Goal: Transaction & Acquisition: Purchase product/service

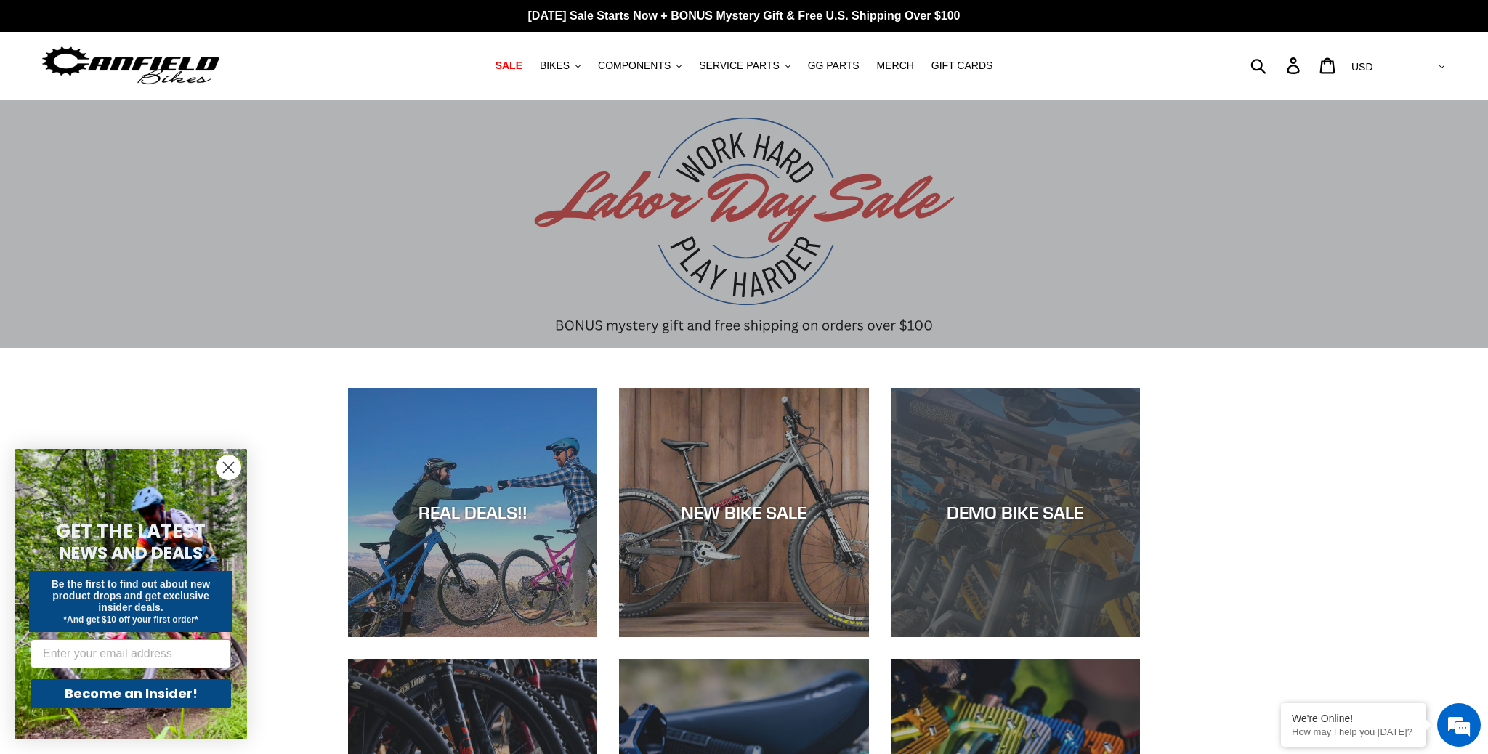
click at [1026, 511] on div "DEMO BIKE SALE" at bounding box center [1015, 512] width 249 height 21
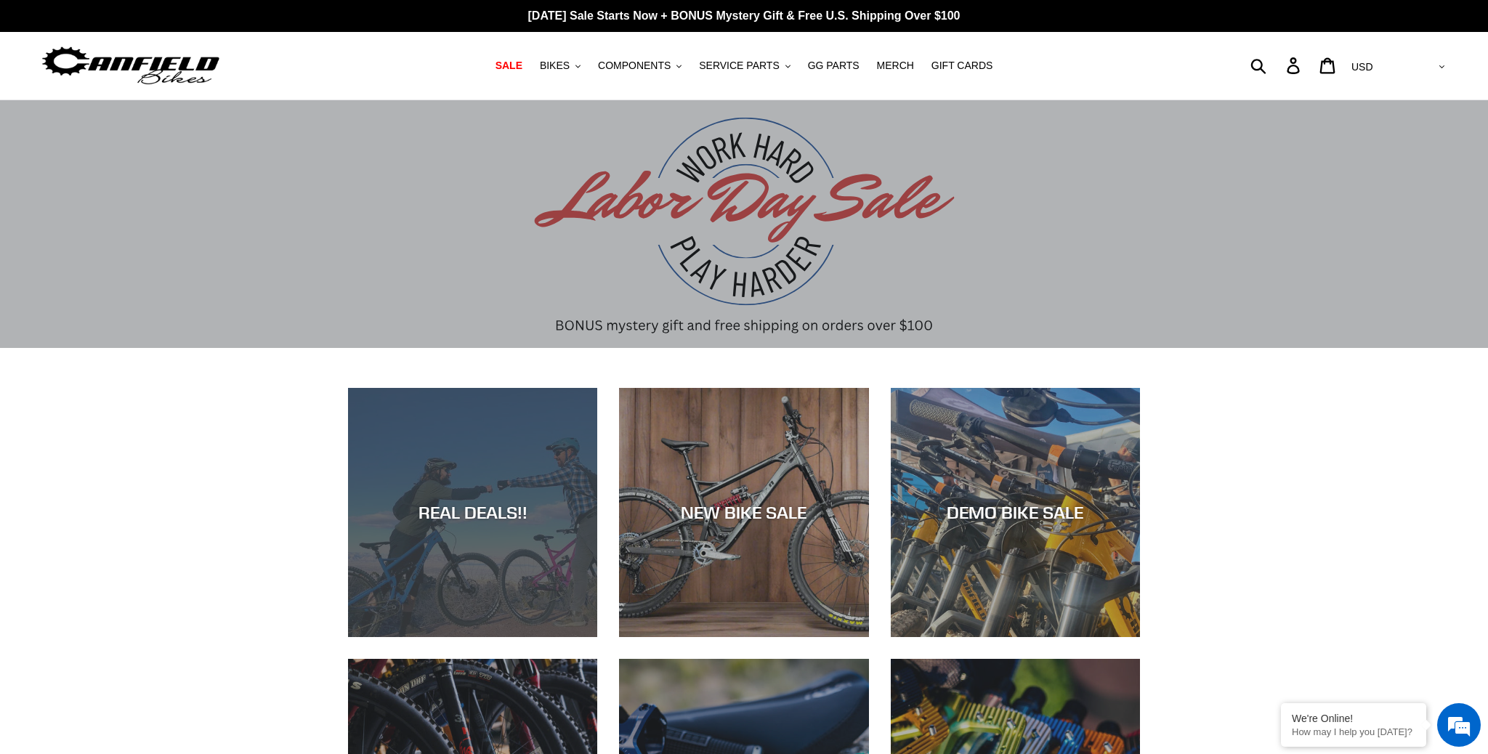
drag, startPoint x: 0, startPoint y: 0, endPoint x: 510, endPoint y: 504, distance: 717.2
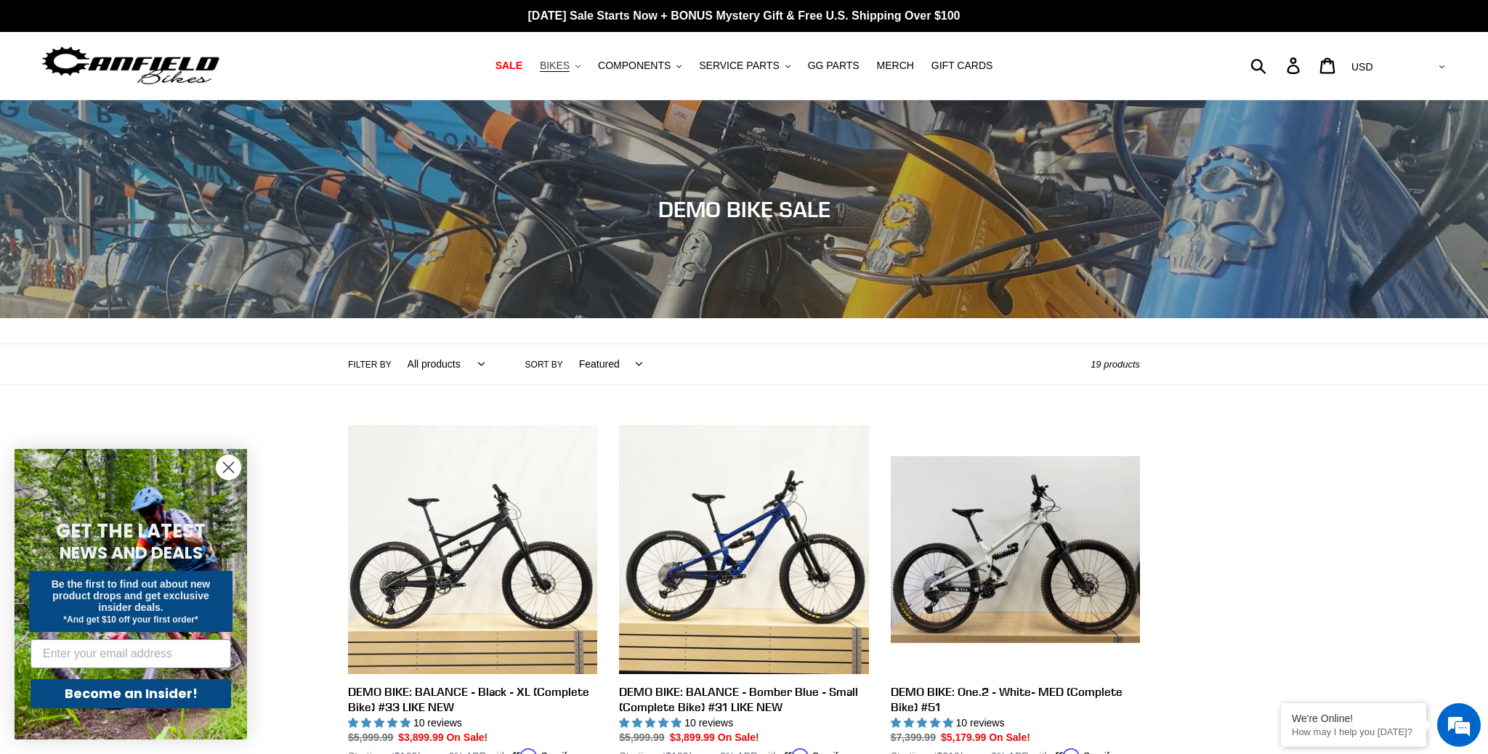
click at [567, 65] on span "BIKES" at bounding box center [555, 66] width 30 height 12
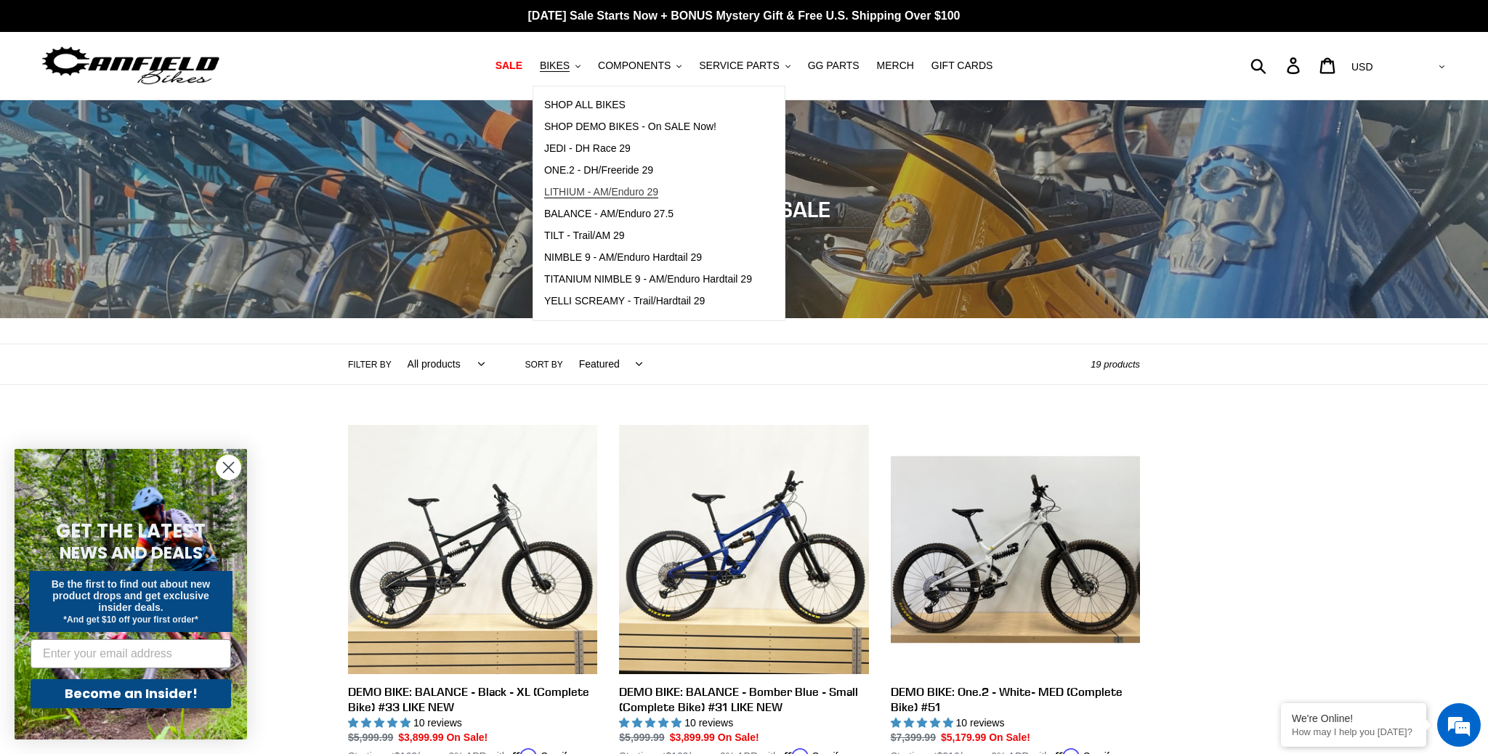
click at [627, 187] on span "LITHIUM - AM/Enduro 29" at bounding box center [601, 192] width 114 height 12
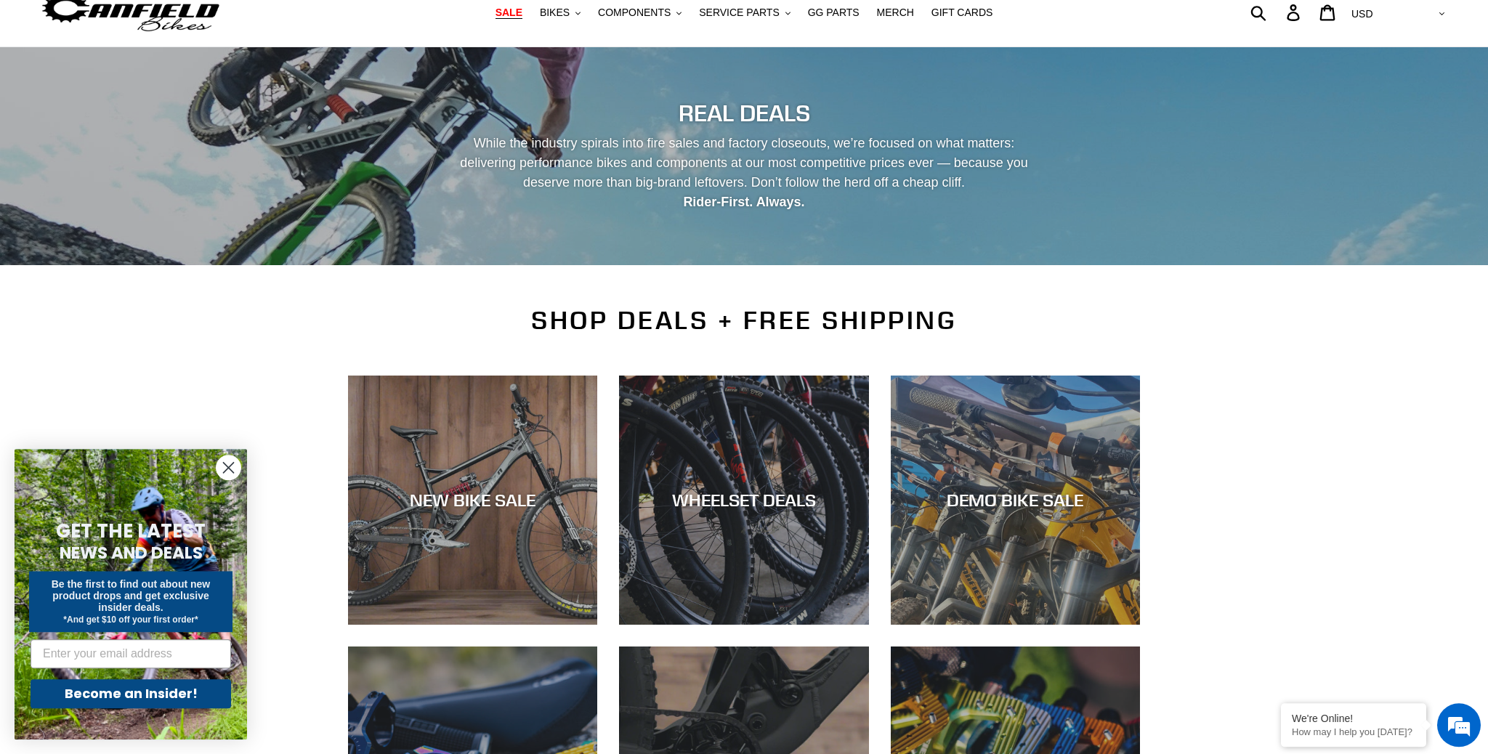
scroll to position [97, 0]
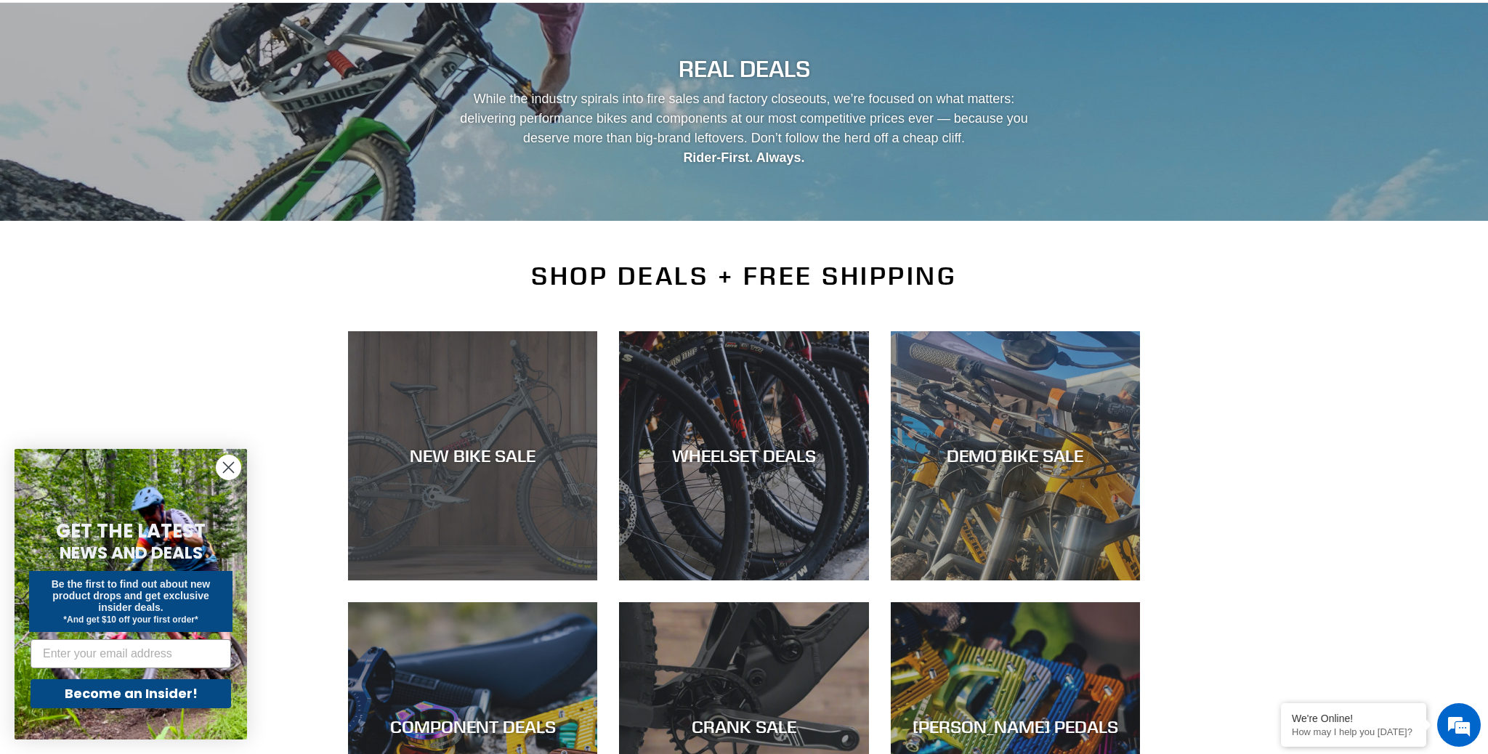
click at [480, 458] on div "NEW BIKE SALE" at bounding box center [472, 455] width 249 height 21
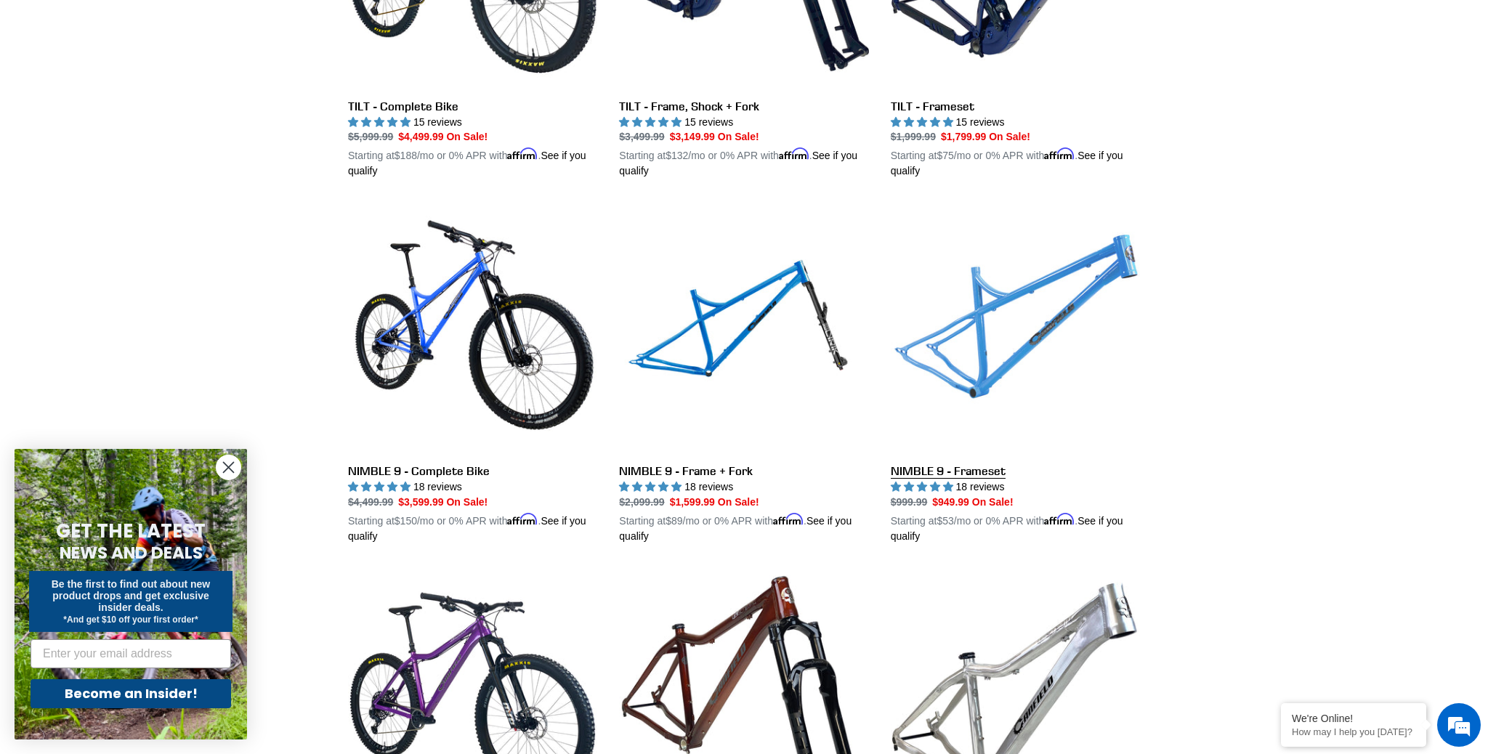
scroll to position [2343, 0]
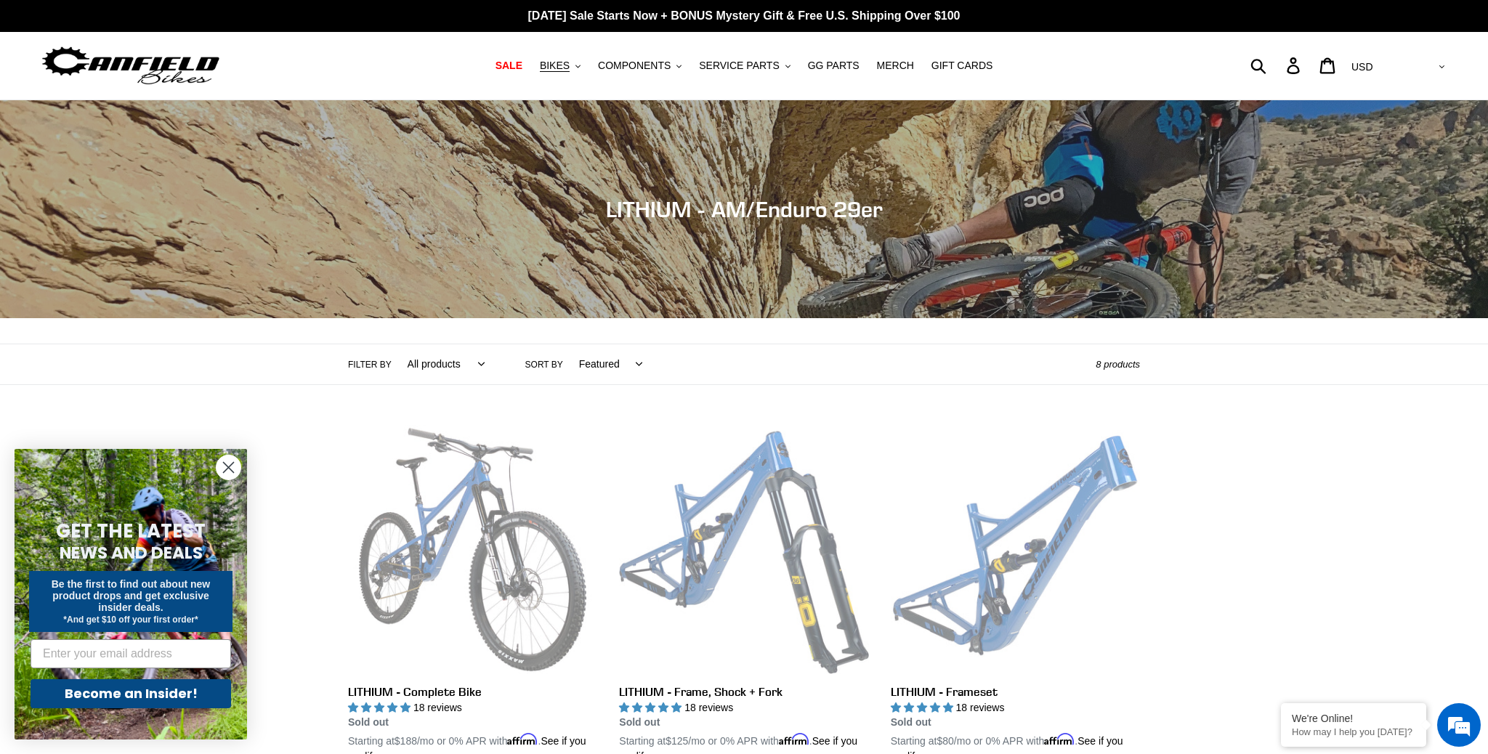
click at [220, 477] on circle "Close dialog" at bounding box center [229, 468] width 24 height 24
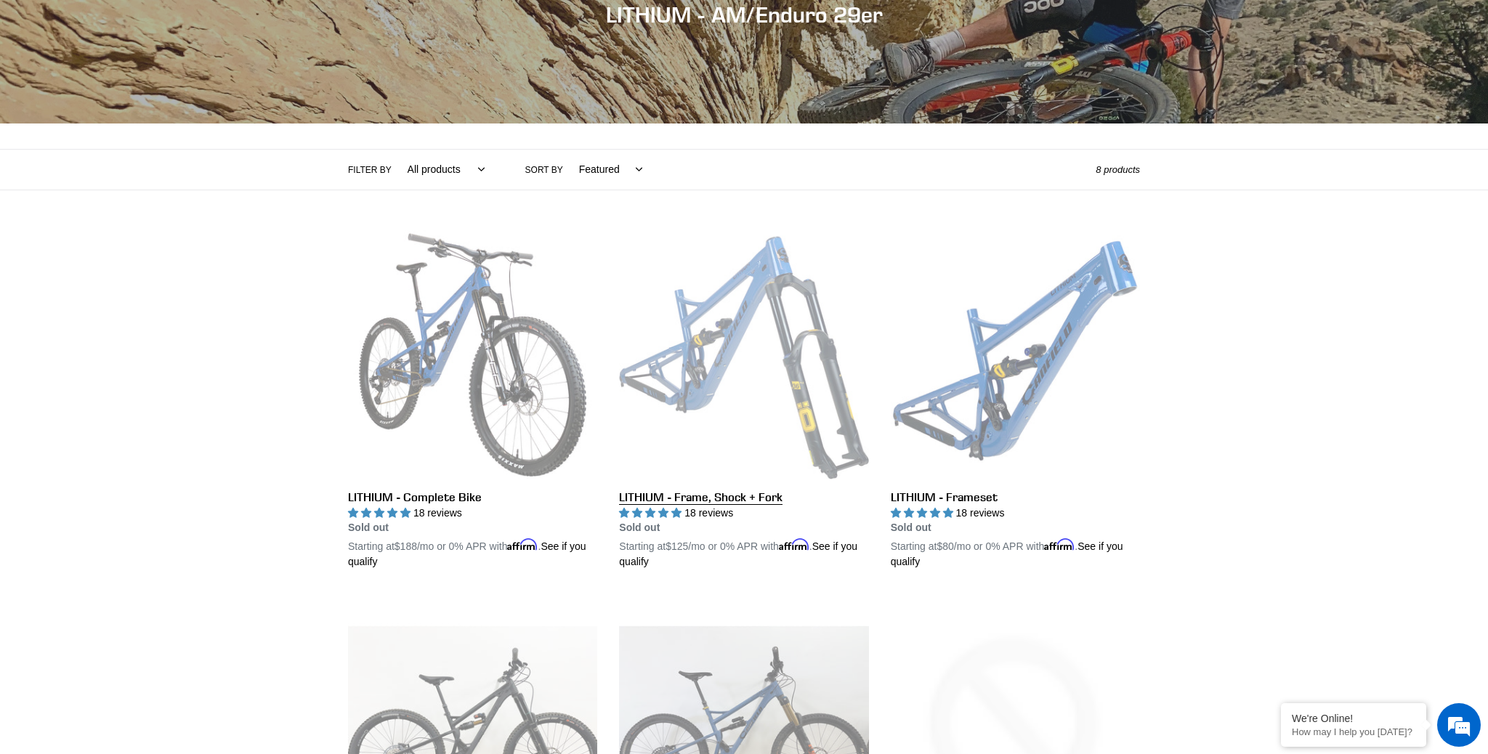
click at [716, 333] on link "LITHIUM - Frame, Shock + Fork" at bounding box center [743, 400] width 249 height 340
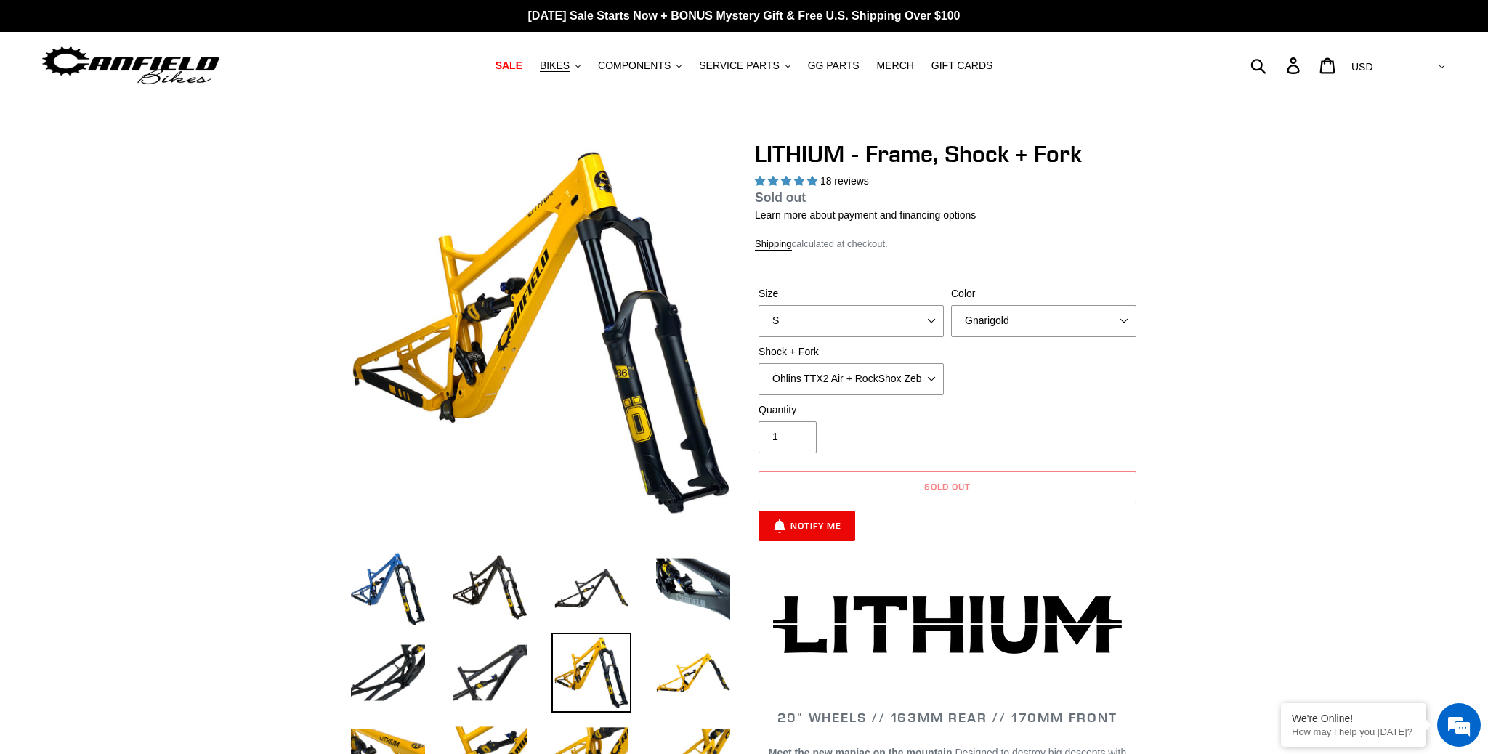
select select "highest-rating"
click at [759, 363] on select "Öhlins TTX2 Air + RockShox Zeb Ultimate 170mm Fox FLOAT X2 Factory + Fox 38 FLO…" at bounding box center [851, 379] width 185 height 32
select select "EXT Storia V3-S + EXT Era V2.1 170mm"
click option "EXT Storia V3-S + EXT Era V2.1 170mm" at bounding box center [0, 0] width 0 height 0
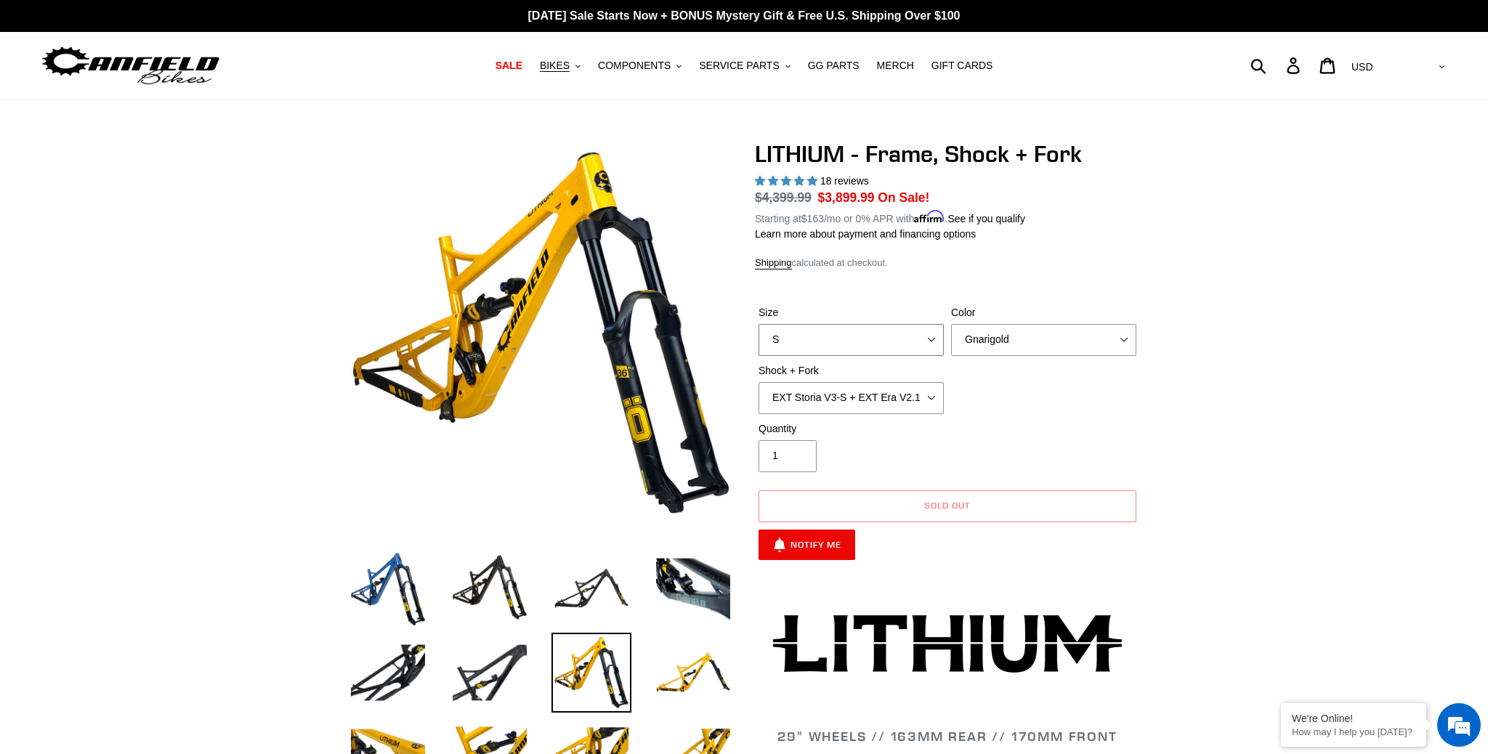
click at [759, 324] on select "S M L XL" at bounding box center [851, 340] width 185 height 32
select select "M"
click option "M" at bounding box center [0, 0] width 0 height 0
click at [951, 324] on select "Gnarigold Blue Velvet Stealth Black" at bounding box center [1043, 340] width 185 height 32
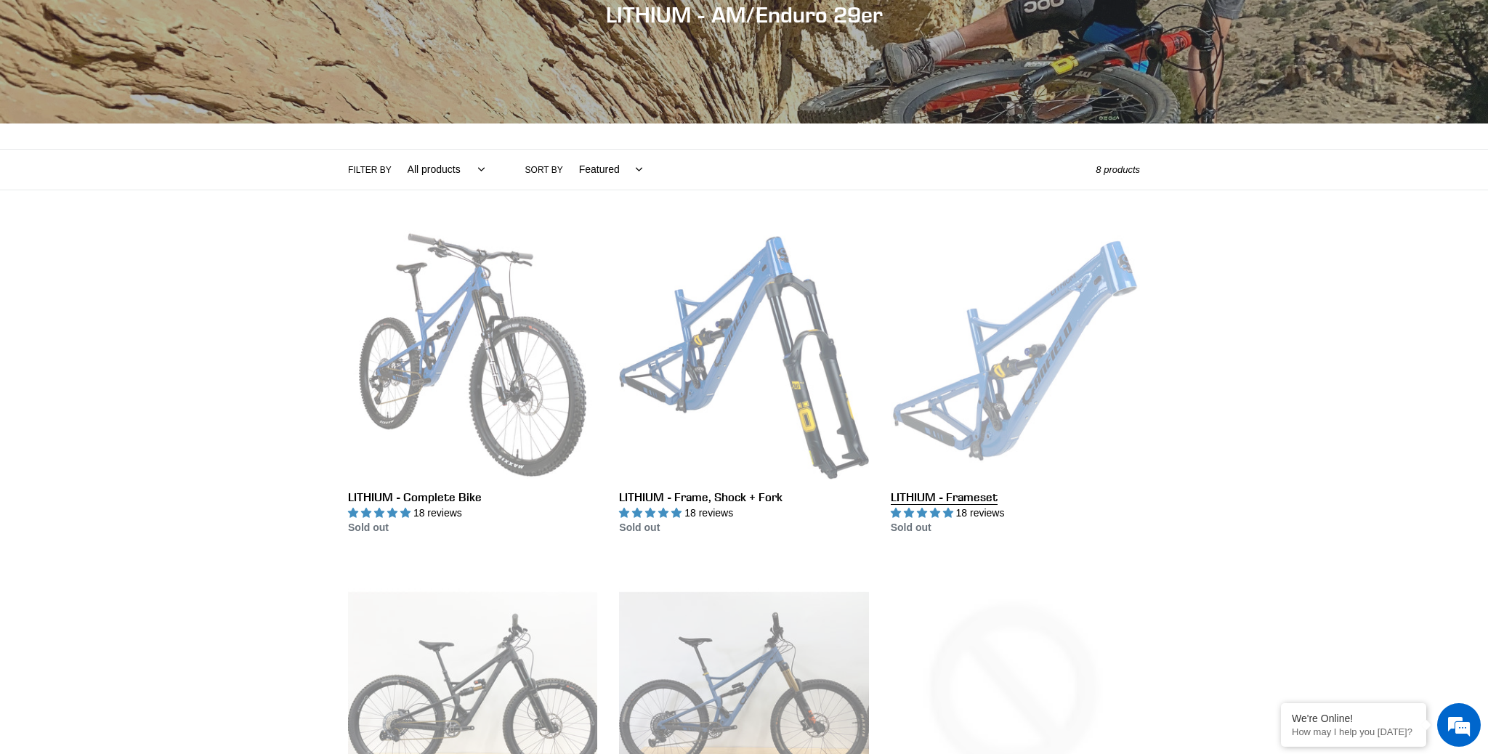
scroll to position [195, 0]
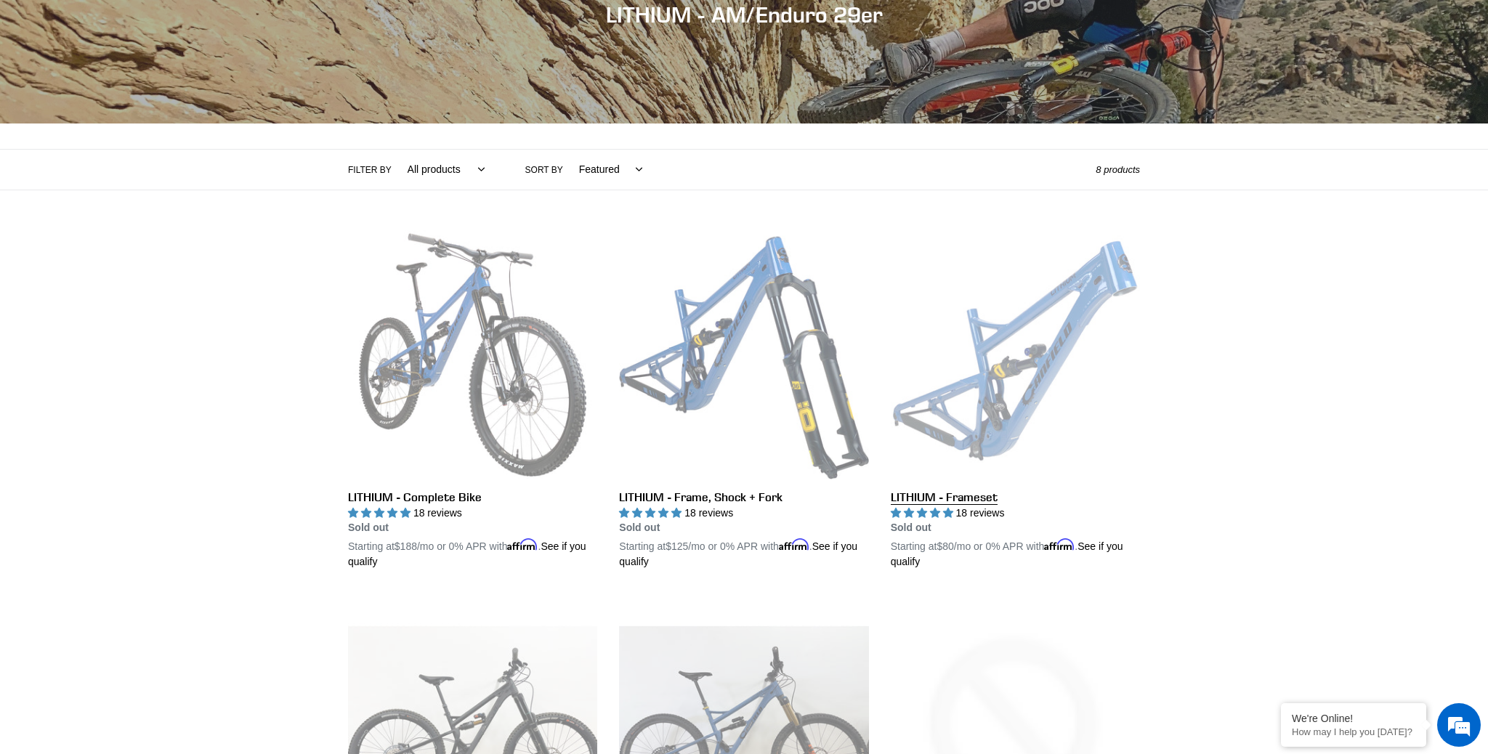
click at [933, 492] on link "LITHIUM - Frameset" at bounding box center [1015, 400] width 249 height 340
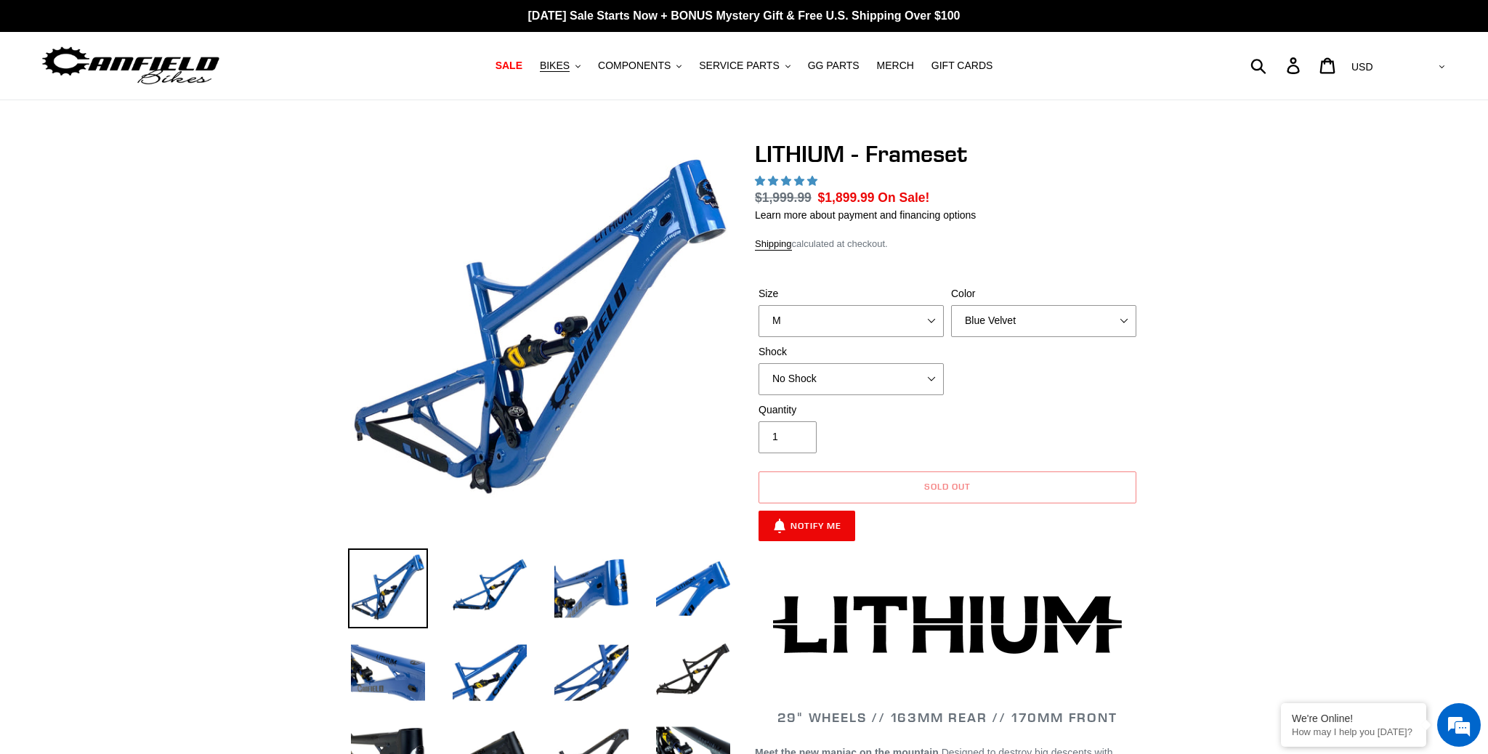
select select "M"
select select "highest-rating"
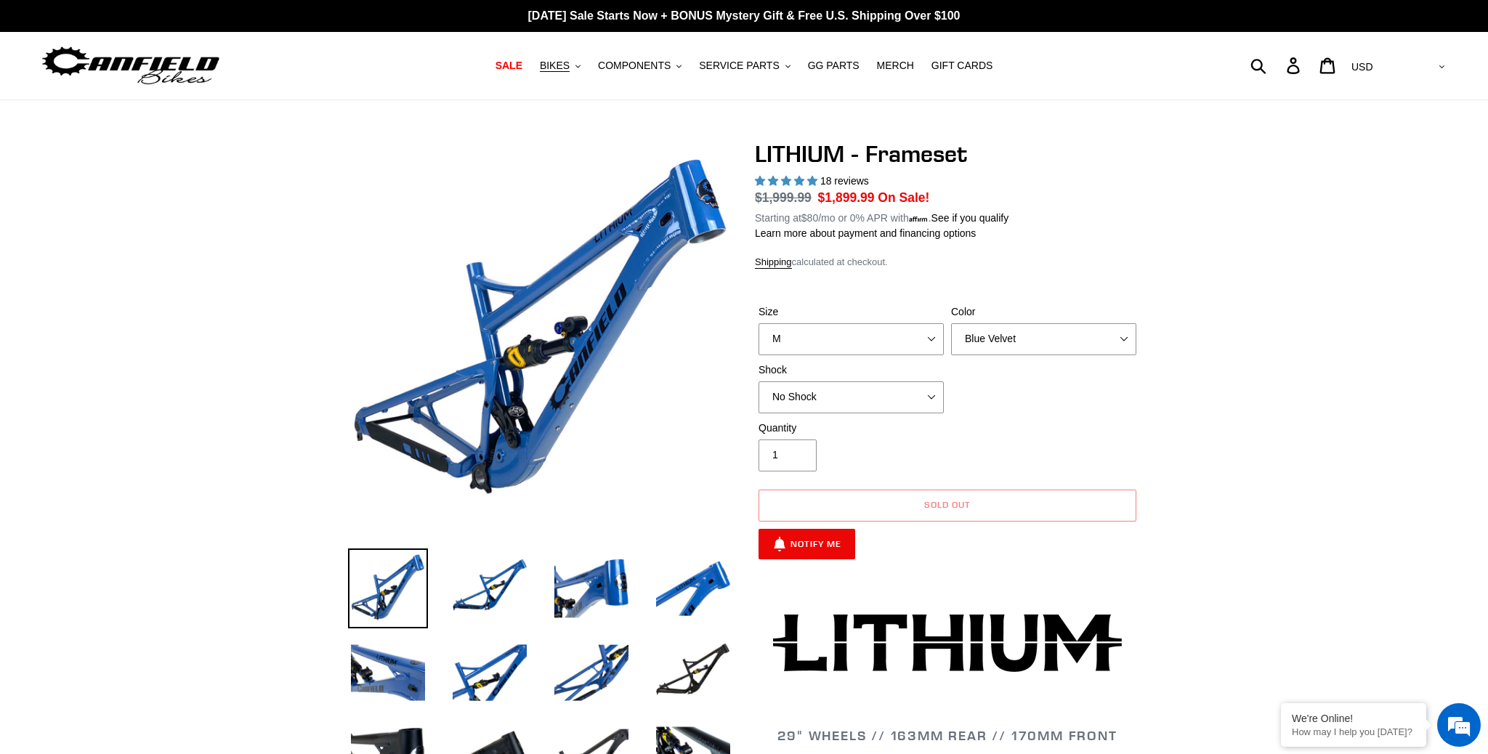
click at [983, 323] on div "Color Blue Velvet Stealth Black" at bounding box center [1043, 329] width 193 height 51
click at [951, 324] on select "Blue Velvet Stealth Black" at bounding box center [1043, 340] width 185 height 32
select select "Stealth Black"
click option "Stealth Black" at bounding box center [0, 0] width 0 height 0
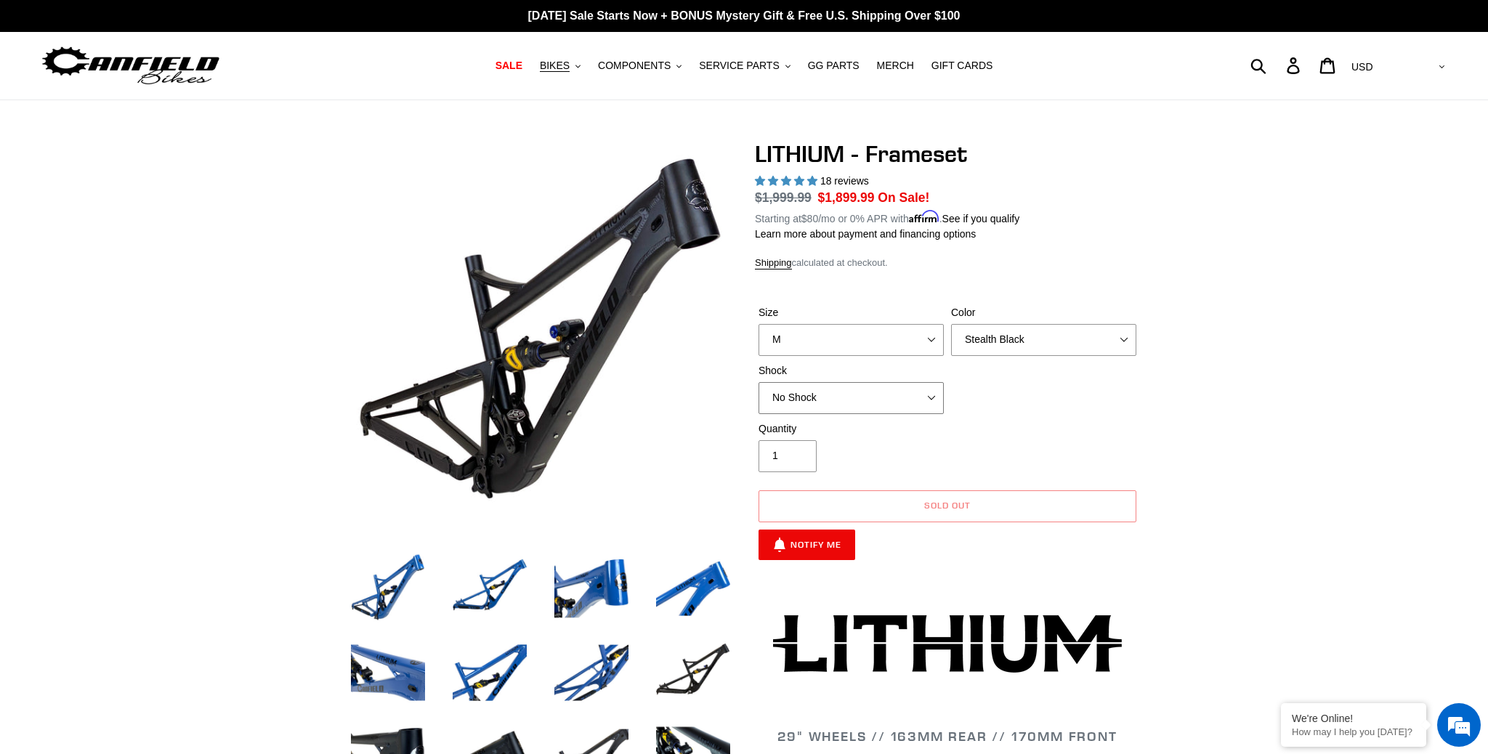
click at [759, 382] on select "No Shock Öhlins TTX2 Air Cane Creek DB Kitsuma Air Fox FLOAT X2 Factory Cane Cr…" at bounding box center [851, 398] width 185 height 32
click option "Cane Creek DB Kitsuma Air" at bounding box center [0, 0] width 0 height 0
click at [759, 382] on select "No Shock Öhlins TTX2 Air Cane Creek DB Kitsuma Air Fox FLOAT X2 Factory Cane Cr…" at bounding box center [851, 398] width 185 height 32
click option "Fox FLOAT X2 Factory" at bounding box center [0, 0] width 0 height 0
click at [759, 382] on select "No Shock Öhlins TTX2 Air Cane Creek DB Kitsuma Air Fox FLOAT X2 Factory Cane Cr…" at bounding box center [851, 398] width 185 height 32
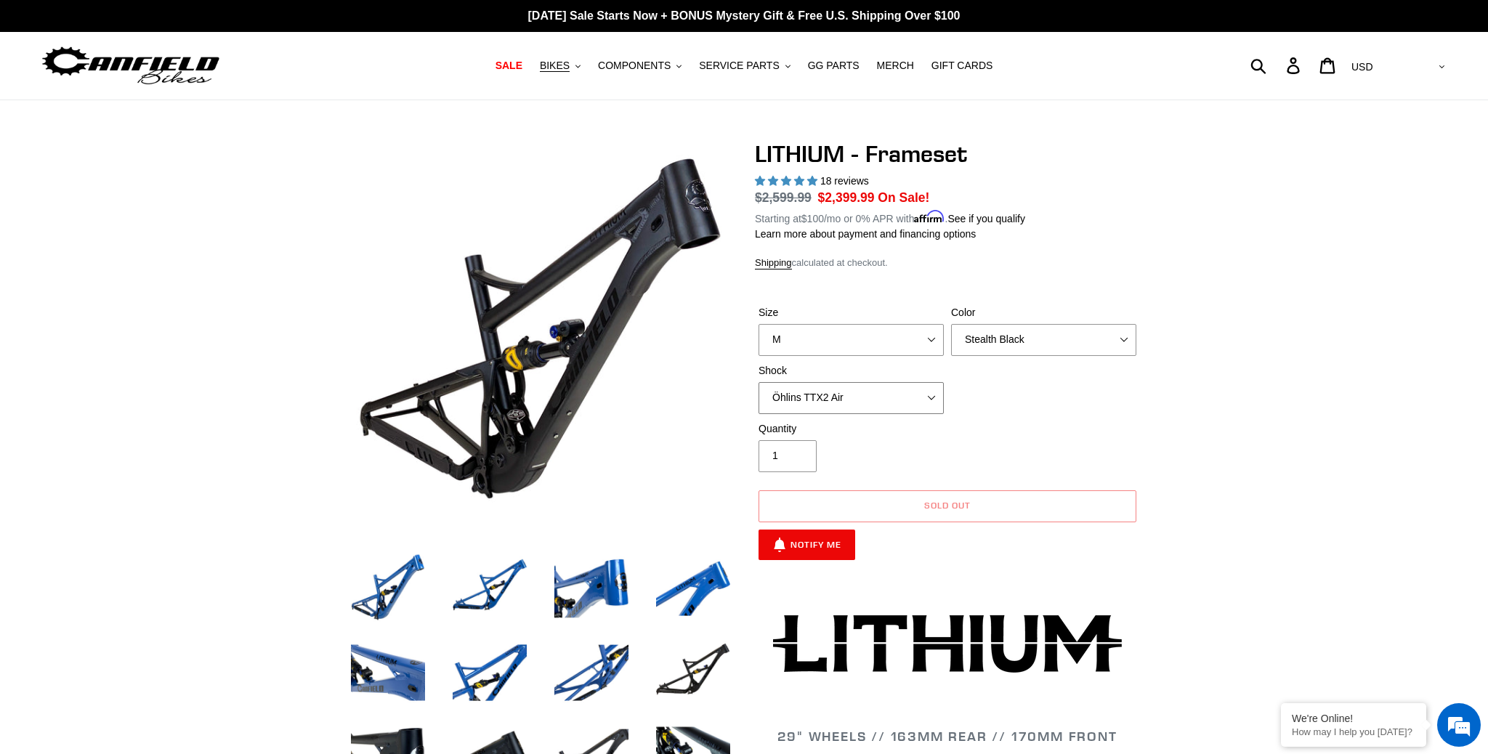
click option "Öhlins TTX2 Air" at bounding box center [0, 0] width 0 height 0
click at [759, 382] on select "No Shock Öhlins TTX2 Air Cane Creek DB Kitsuma Air Fox FLOAT X2 Factory Cane Cr…" at bounding box center [851, 398] width 185 height 32
click option "Cane Creek DB Kitsuma Coil" at bounding box center [0, 0] width 0 height 0
click at [759, 382] on select "No Shock Öhlins TTX2 Air Cane Creek DB Kitsuma Air Fox FLOAT X2 Factory Cane Cr…" at bounding box center [851, 398] width 185 height 32
click option "EXT Storia V3-S" at bounding box center [0, 0] width 0 height 0
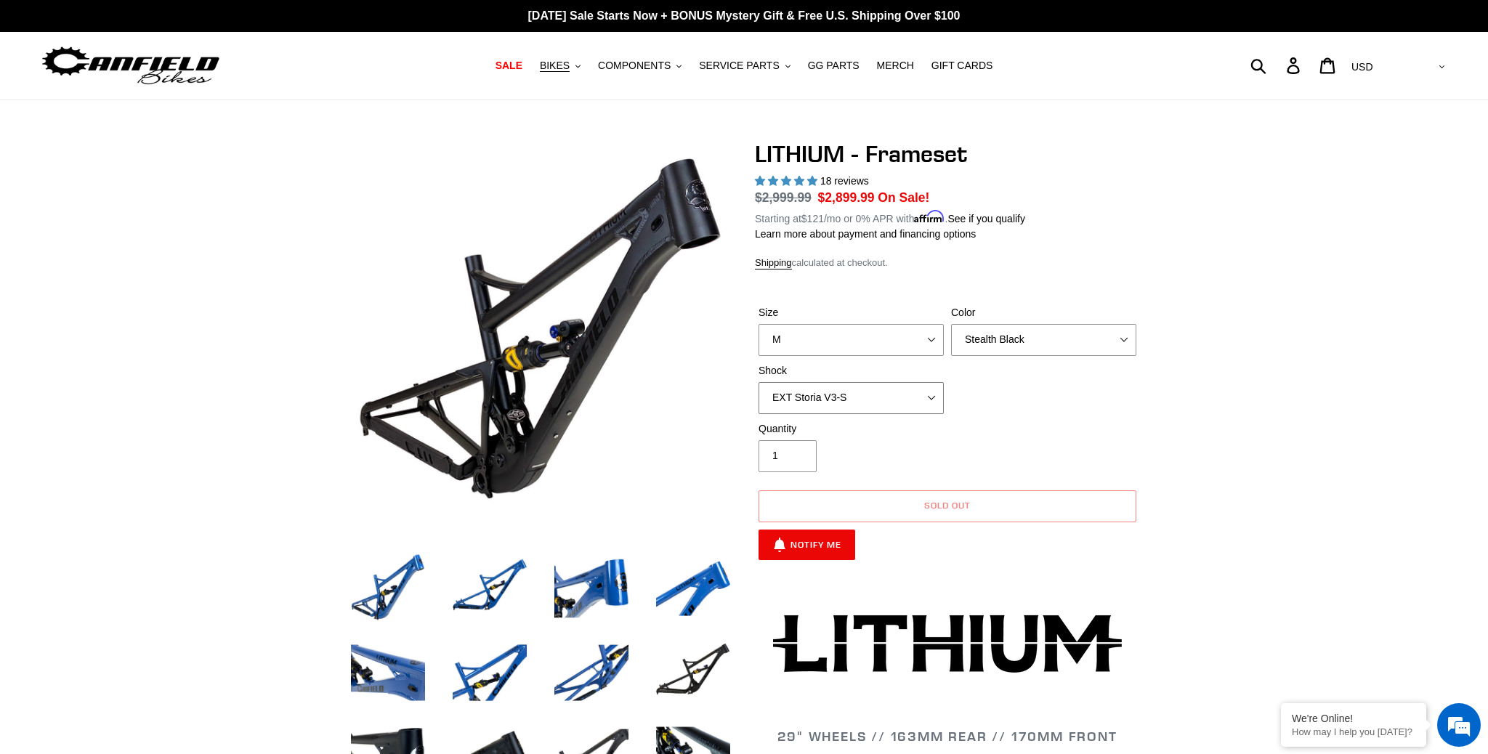
click at [759, 382] on select "No Shock Öhlins TTX2 Air Cane Creek DB Kitsuma Air Fox FLOAT X2 Factory Cane Cr…" at bounding box center [851, 398] width 185 height 32
select select "Cane Creek DB Kitsuma Air"
click option "Cane Creek DB Kitsuma Air" at bounding box center [0, 0] width 0 height 0
click at [951, 324] on select "Blue Velvet Stealth Black" at bounding box center [1043, 340] width 185 height 32
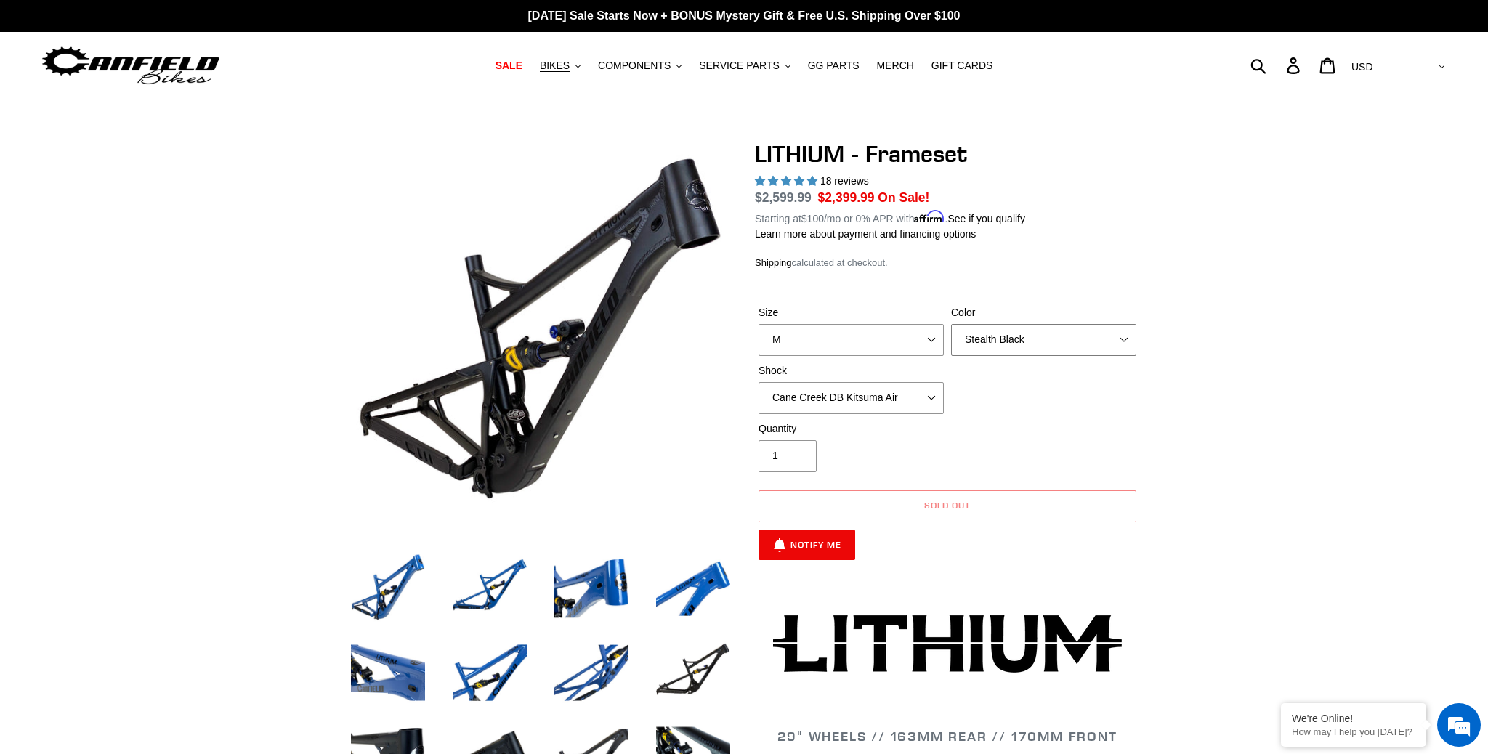
select select "Blue Velvet"
click option "Blue Velvet" at bounding box center [0, 0] width 0 height 0
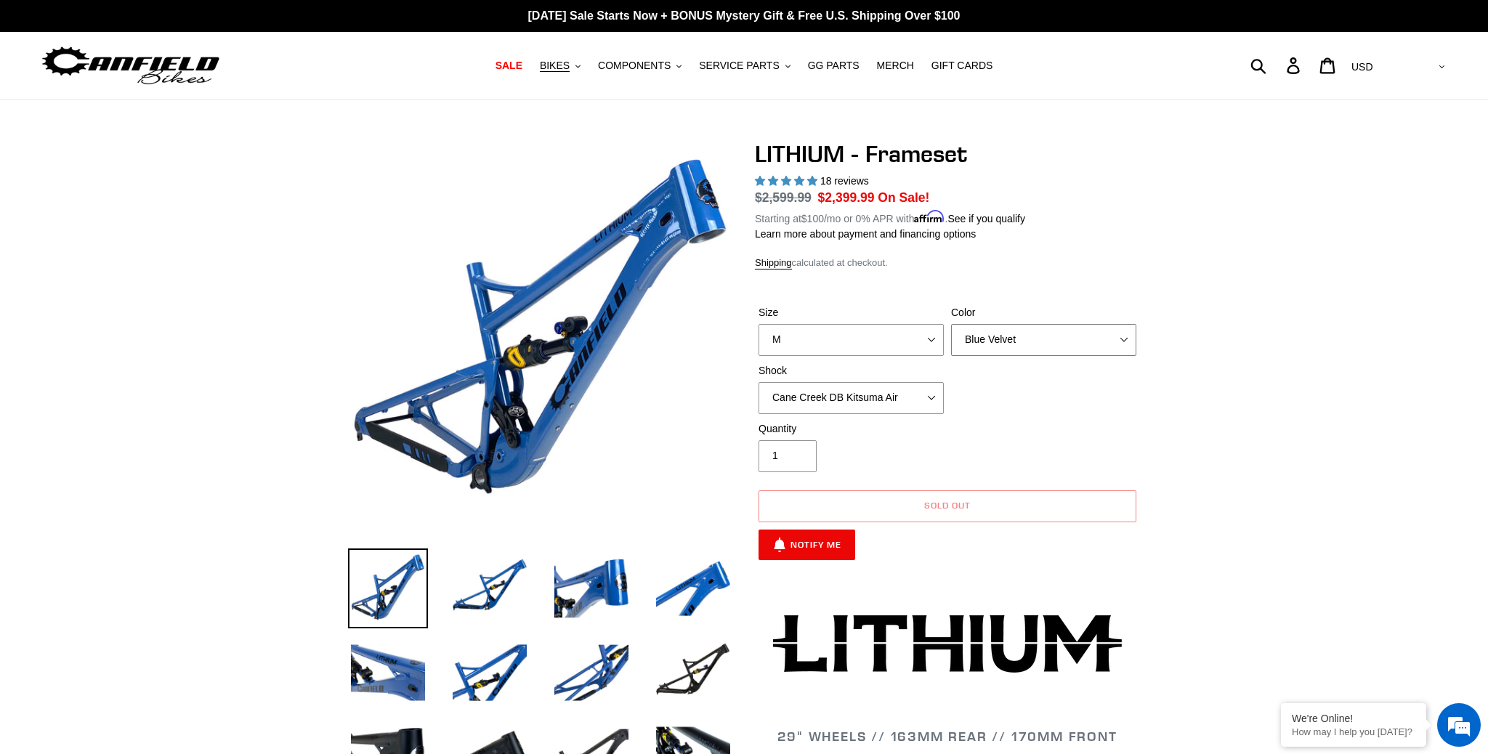
scroll to position [97, 0]
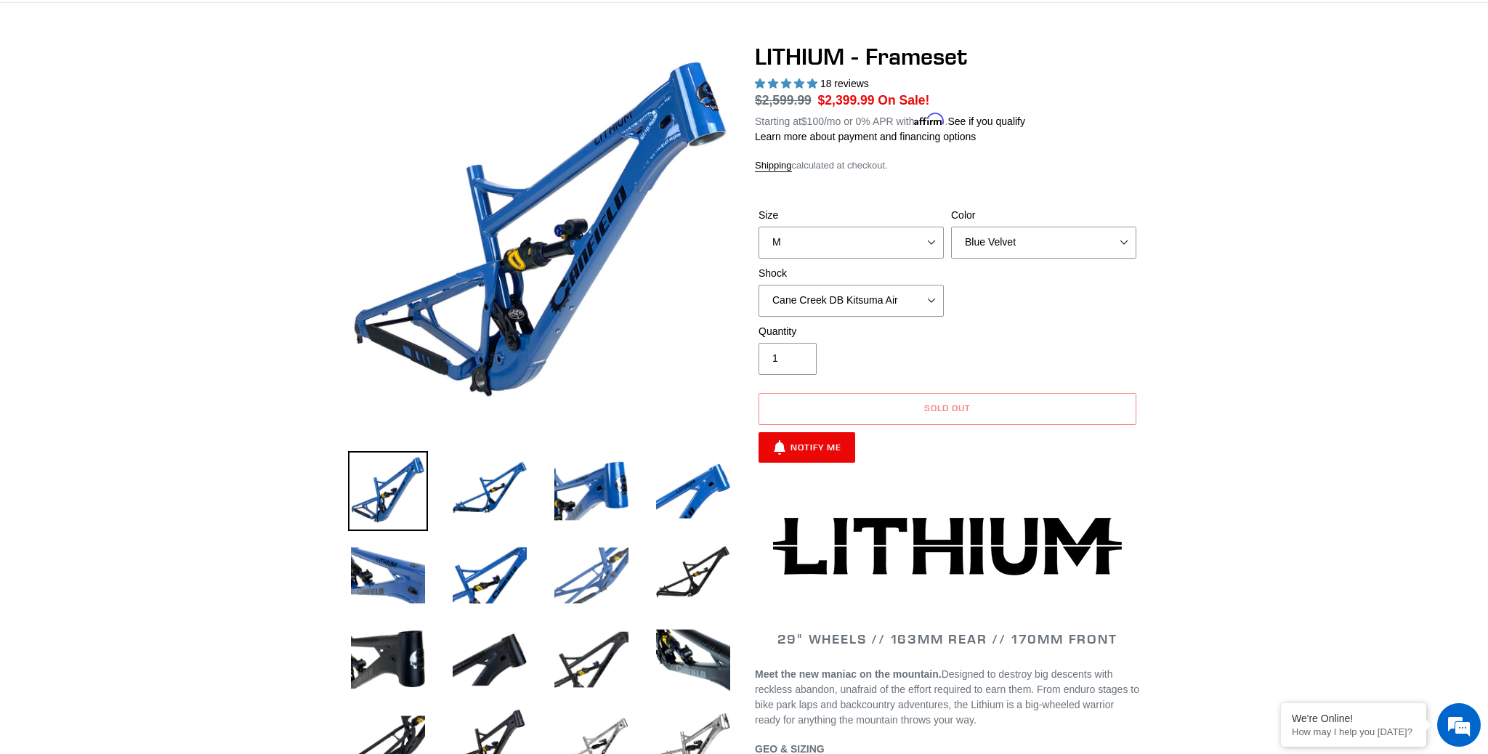
click at [582, 570] on img at bounding box center [591, 575] width 80 height 80
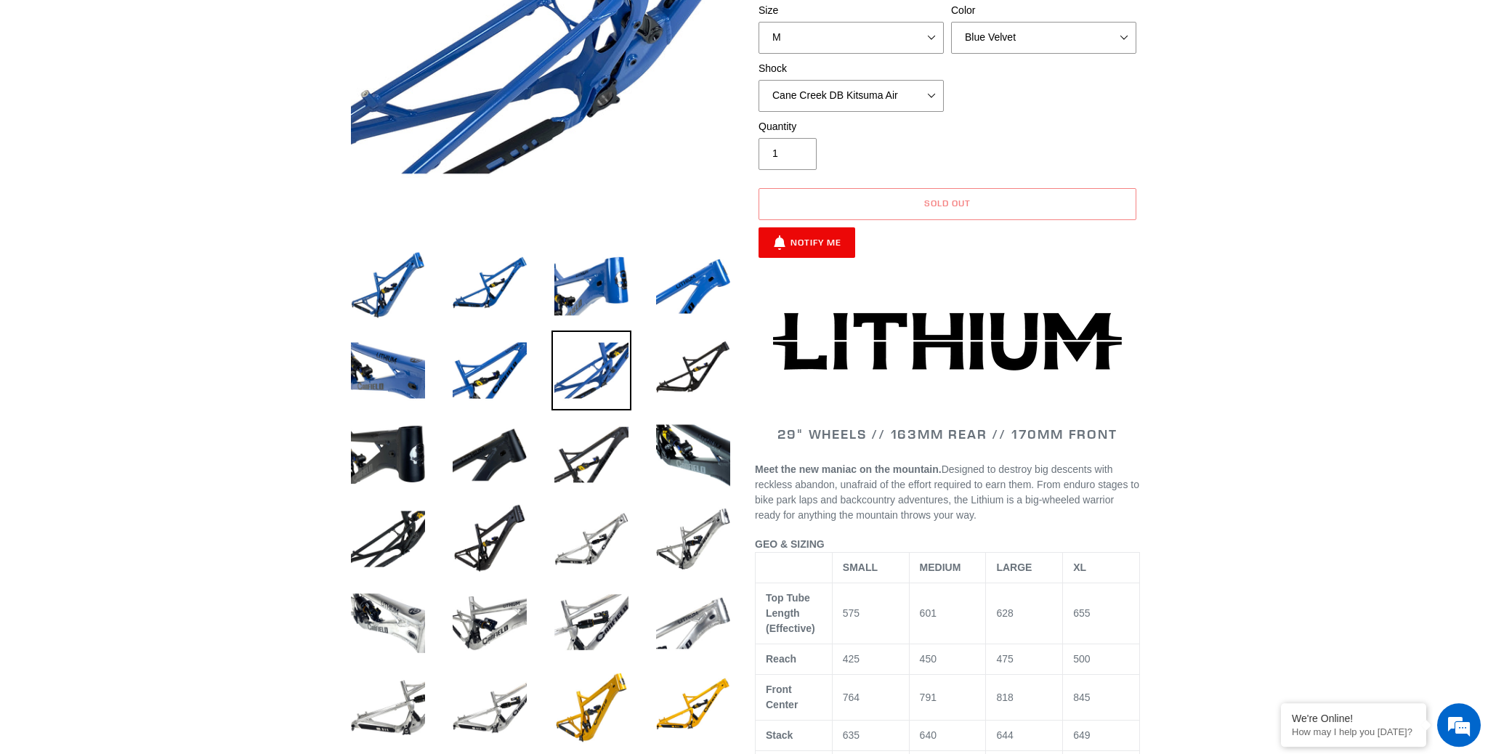
scroll to position [390, 0]
